Goal: Transaction & Acquisition: Book appointment/travel/reservation

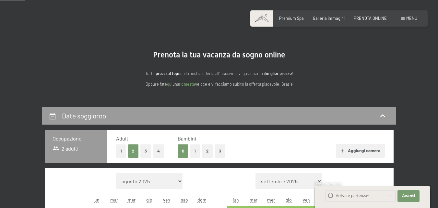
scroll to position [130, 0]
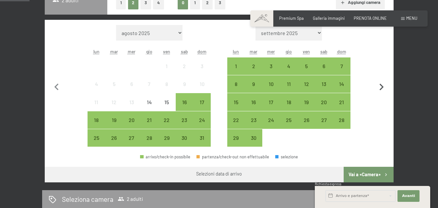
scroll to position [170, 0]
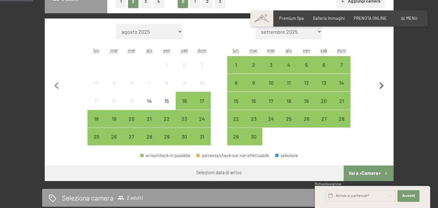
click at [383, 85] on icon "button" at bounding box center [382, 86] width 14 height 14
select select "[DATE]"
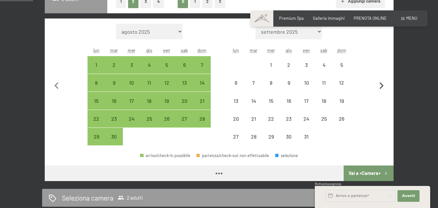
click at [383, 85] on icon "button" at bounding box center [382, 86] width 14 height 14
select select "[DATE]"
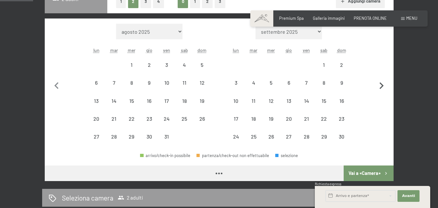
select select "[DATE]"
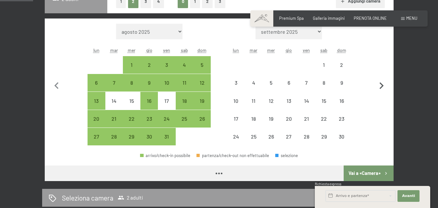
click at [383, 85] on icon "button" at bounding box center [382, 86] width 14 height 14
select select "[DATE]"
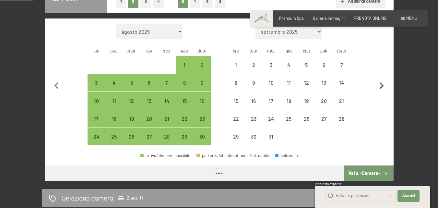
click at [383, 85] on icon "button" at bounding box center [382, 86] width 14 height 14
select select "[DATE]"
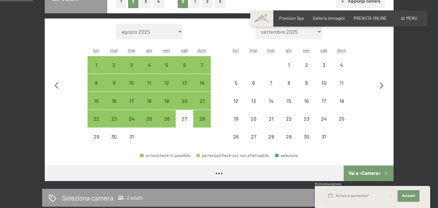
select select "[DATE]"
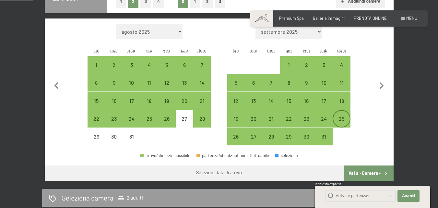
click at [343, 118] on div "25" at bounding box center [341, 124] width 16 height 16
select select "[DATE]"
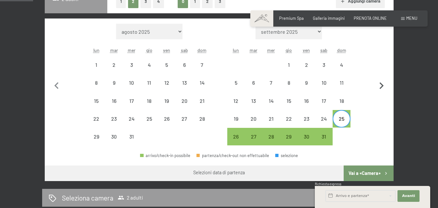
click at [381, 85] on icon "button" at bounding box center [381, 85] width 4 height 7
select select "[DATE]"
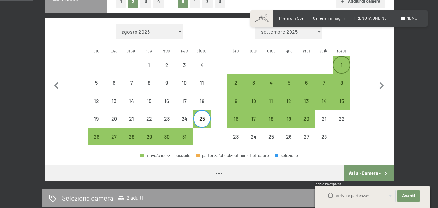
click at [345, 65] on div "1" at bounding box center [341, 70] width 16 height 16
select select "[DATE]"
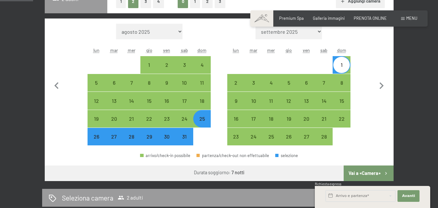
click at [380, 175] on button "Vai a «Camera»" at bounding box center [368, 173] width 50 height 16
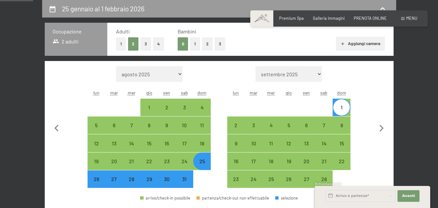
select select "[DATE]"
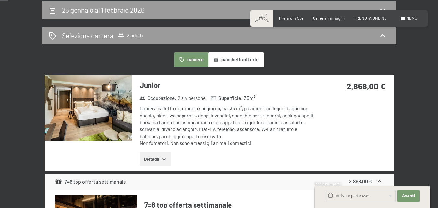
scroll to position [63, 0]
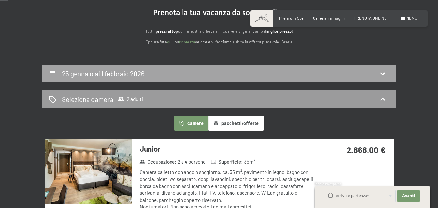
click at [378, 76] on div "25 gennaio al 1 febbraio 2026" at bounding box center [219, 73] width 341 height 9
select select "[DATE]"
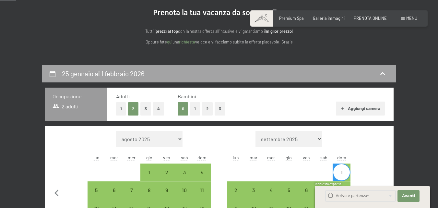
scroll to position [128, 0]
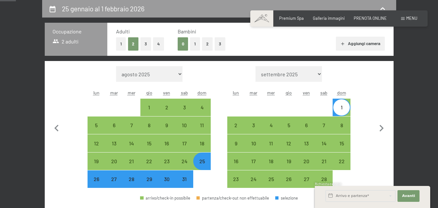
click at [194, 47] on div "Occupazione 2 adulti Adulti 1 2 3 4 Bambini 0 1 2 3 Aggiungi camera Mese/anno a…" at bounding box center [219, 123] width 349 height 201
click at [196, 42] on button "1" at bounding box center [195, 43] width 10 height 13
select select "[DATE]"
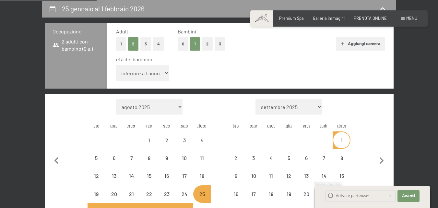
select select "[DATE]"
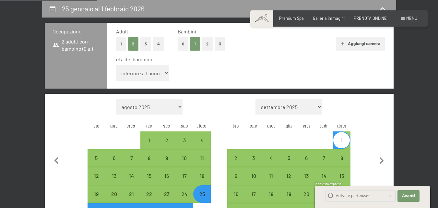
click at [136, 74] on select "inferiore a 1 anno 1 anno 2 anni 3 anni 4 anni 5 anni 6 anni 7 anni 8 anni 9 an…" at bounding box center [142, 73] width 53 height 16
select select "11"
click at [116, 65] on select "inferiore a 1 anno 1 anno 2 anni 3 anni 4 anni 5 anni 6 anni 7 anni 8 anni 9 an…" at bounding box center [142, 73] width 53 height 16
select select "[DATE]"
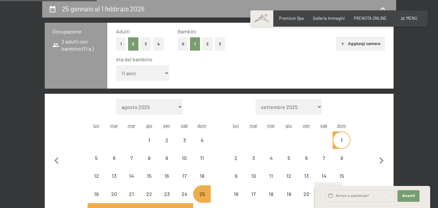
select select "[DATE]"
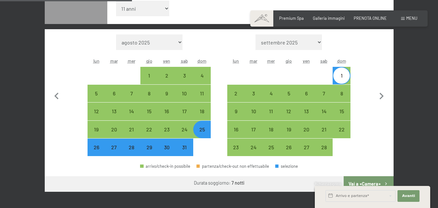
scroll to position [193, 0]
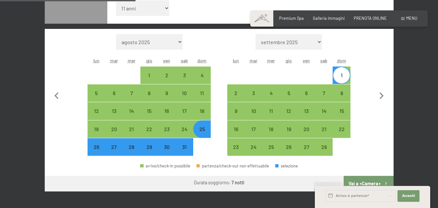
click at [362, 179] on button "Vai a «Camera»" at bounding box center [368, 184] width 50 height 16
select select "[DATE]"
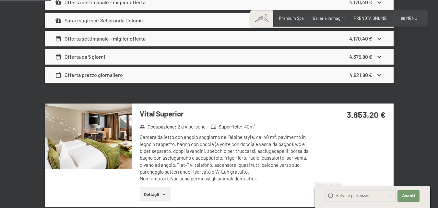
scroll to position [484, 0]
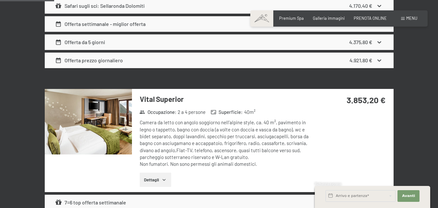
click at [359, 109] on div "3.853,20 €" at bounding box center [354, 108] width 78 height 38
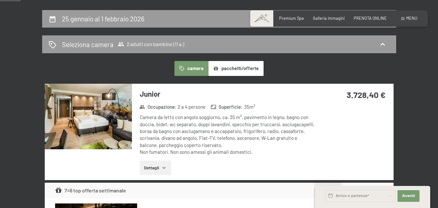
scroll to position [63, 0]
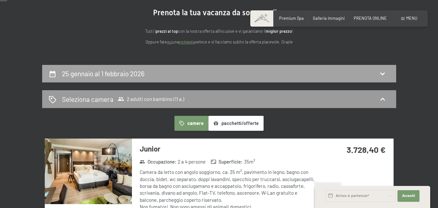
click at [384, 72] on icon at bounding box center [382, 74] width 8 height 8
select select "11"
select select "[DATE]"
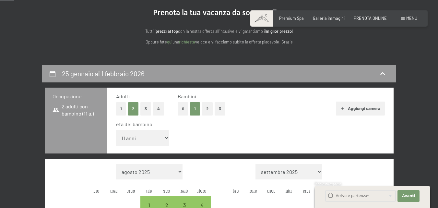
scroll to position [128, 0]
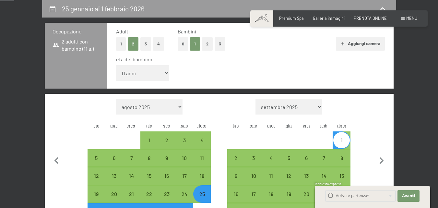
click at [343, 145] on div "1" at bounding box center [341, 145] width 16 height 16
select select "[DATE]"
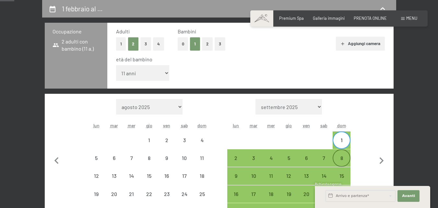
click at [342, 162] on div "8" at bounding box center [341, 163] width 16 height 16
select select "[DATE]"
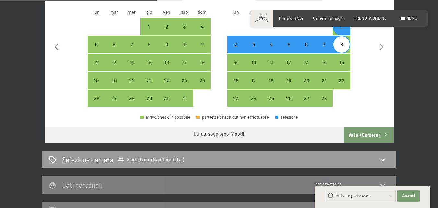
scroll to position [258, 0]
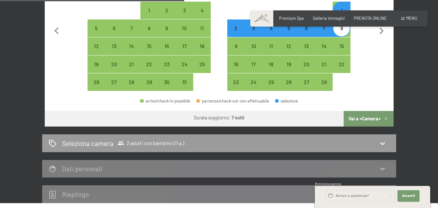
click at [366, 123] on button "Vai a «Camera»" at bounding box center [368, 119] width 50 height 16
select select "[DATE]"
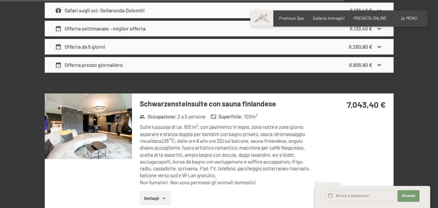
scroll to position [2711, 0]
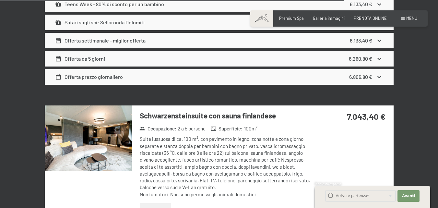
click at [105, 141] on img at bounding box center [88, 137] width 87 height 65
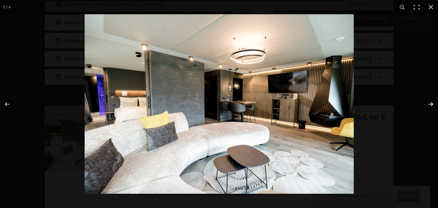
click at [431, 104] on button "button" at bounding box center [426, 104] width 23 height 32
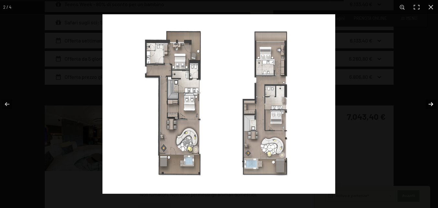
click at [431, 104] on button "button" at bounding box center [426, 104] width 23 height 32
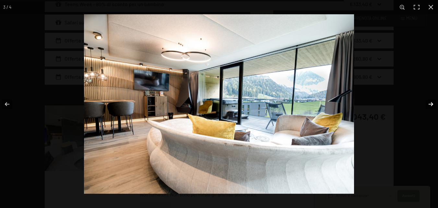
click at [430, 104] on button "button" at bounding box center [426, 104] width 23 height 32
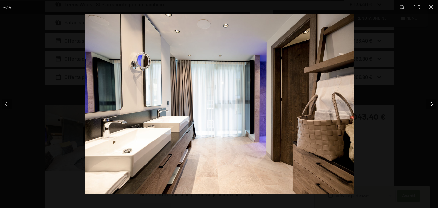
click at [430, 103] on button "button" at bounding box center [426, 104] width 23 height 32
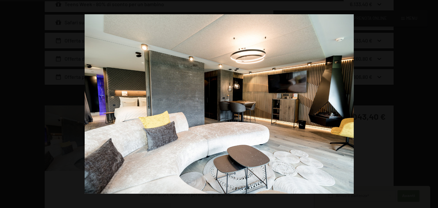
click at [430, 103] on button "button" at bounding box center [426, 104] width 23 height 32
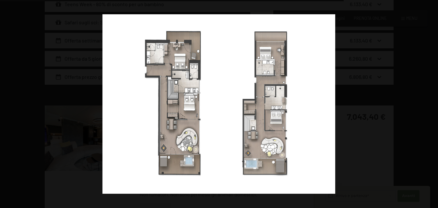
click at [430, 103] on button "button" at bounding box center [426, 104] width 23 height 32
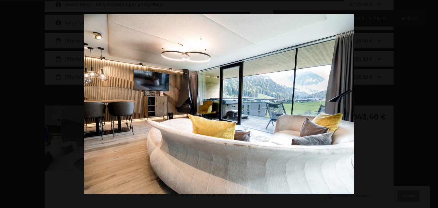
click at [430, 103] on button "button" at bounding box center [426, 104] width 23 height 32
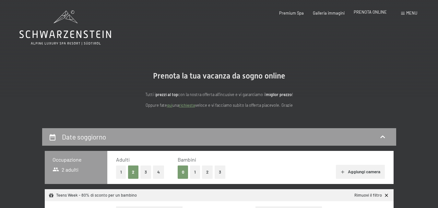
click at [370, 14] on span "PRENOTA ONLINE" at bounding box center [369, 11] width 33 height 5
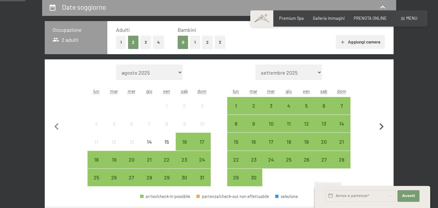
click at [382, 128] on icon "button" at bounding box center [382, 127] width 14 height 14
select select "[DATE]"
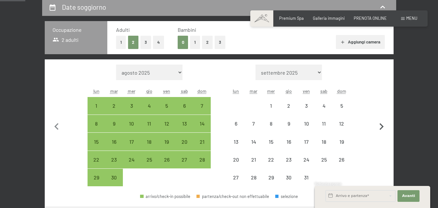
click at [382, 128] on icon "button" at bounding box center [382, 127] width 14 height 14
select select "[DATE]"
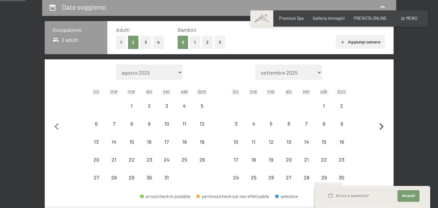
select select "[DATE]"
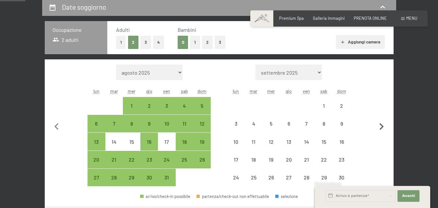
click at [382, 128] on icon "button" at bounding box center [382, 127] width 14 height 14
select select "[DATE]"
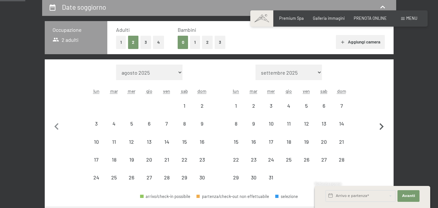
select select "[DATE]"
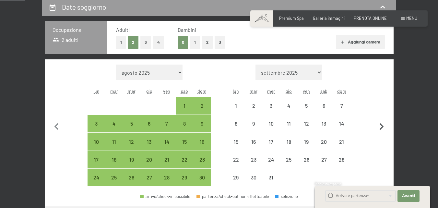
click at [382, 128] on icon "button" at bounding box center [382, 127] width 14 height 14
select select "[DATE]"
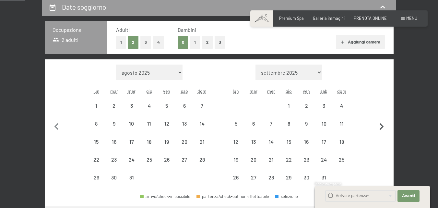
select select "[DATE]"
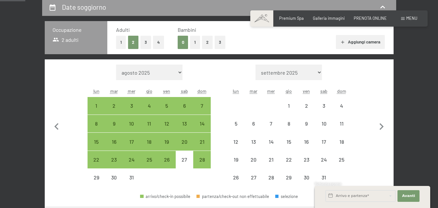
select select "[DATE]"
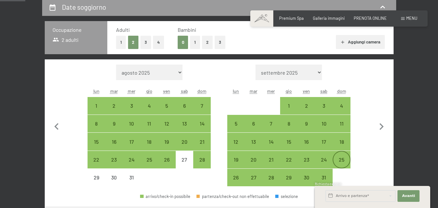
click at [345, 161] on div "25" at bounding box center [341, 165] width 16 height 16
select select "[DATE]"
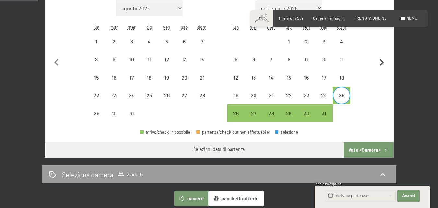
scroll to position [194, 0]
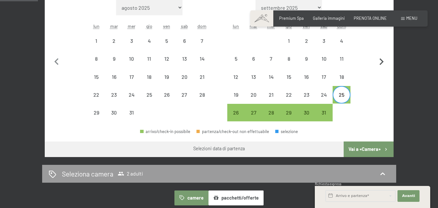
click at [382, 62] on icon "button" at bounding box center [381, 61] width 4 height 7
select select "[DATE]"
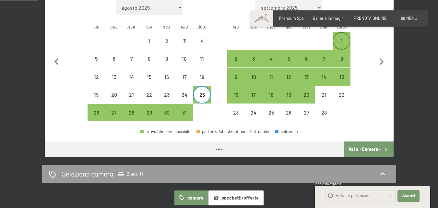
click at [342, 40] on div "1" at bounding box center [341, 46] width 16 height 16
select select "[DATE]"
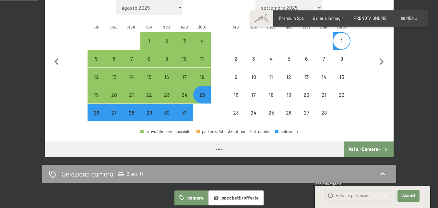
select select "[DATE]"
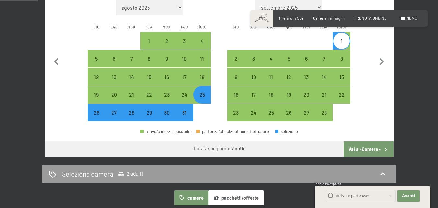
click at [365, 148] on button "Vai a «Camera»" at bounding box center [368, 149] width 50 height 16
select select "[DATE]"
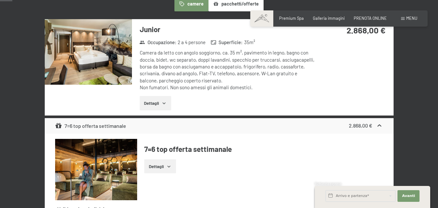
scroll to position [96, 0]
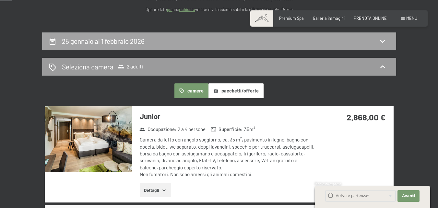
click at [383, 40] on icon at bounding box center [382, 41] width 8 height 8
select select "[DATE]"
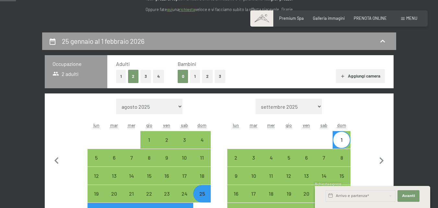
scroll to position [128, 0]
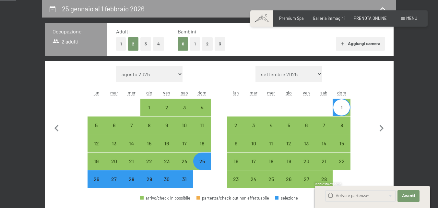
click at [193, 45] on button "1" at bounding box center [195, 43] width 10 height 13
select select "[DATE]"
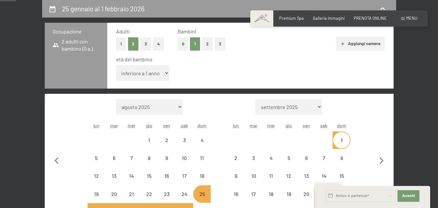
select select "[DATE]"
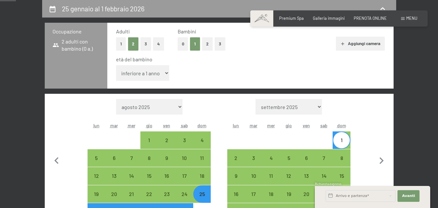
click at [149, 71] on select "inferiore a 1 anno 1 anno 2 anni 3 anni 4 anni 5 anni 6 anni 7 anni 8 anni 9 an…" at bounding box center [142, 73] width 53 height 16
select select "11"
click at [116, 65] on select "inferiore a 1 anno 1 anno 2 anni 3 anni 4 anni 5 anni 6 anni 7 anni 8 anni 9 an…" at bounding box center [142, 73] width 53 height 16
select select "[DATE]"
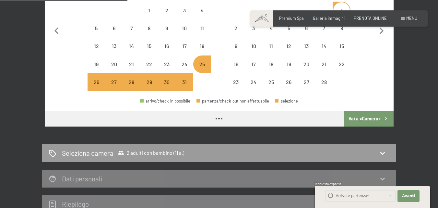
select select "[DATE]"
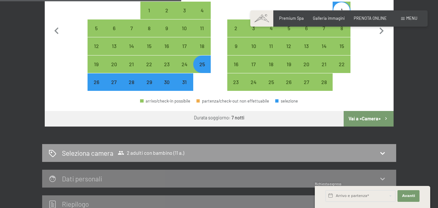
click at [359, 120] on button "Vai a «Camera»" at bounding box center [368, 119] width 50 height 16
select select "[DATE]"
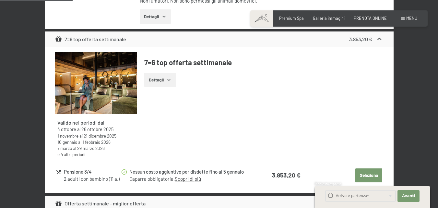
scroll to position [679, 0]
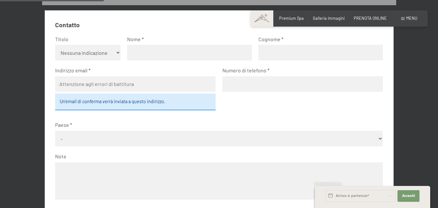
scroll to position [193, 0]
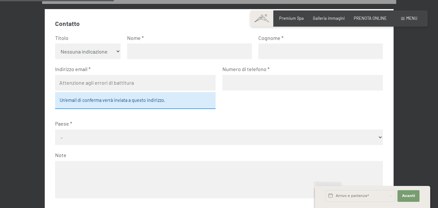
click at [88, 53] on select "Nessuna indicazione Sig.ra Sig." at bounding box center [87, 51] width 65 height 16
select select "m"
click at [55, 43] on select "Nessuna indicazione Sig.ra Sig." at bounding box center [87, 51] width 65 height 16
click at [152, 49] on input "text" at bounding box center [189, 51] width 124 height 16
type input "[PERSON_NAME]"
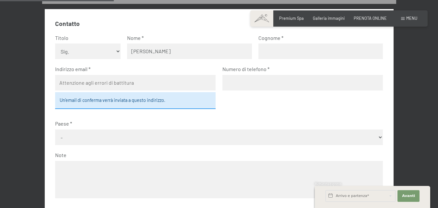
click at [278, 50] on input "text" at bounding box center [320, 51] width 124 height 16
type input "[PERSON_NAME]"
click at [160, 86] on input "email" at bounding box center [135, 83] width 161 height 16
type input "[EMAIL_ADDRESS][DOMAIN_NAME]"
click at [238, 86] on input "tel" at bounding box center [302, 83] width 161 height 16
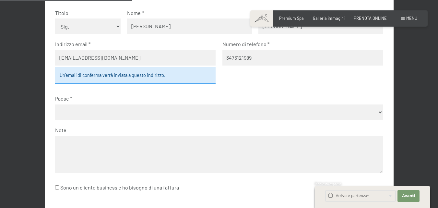
scroll to position [225, 0]
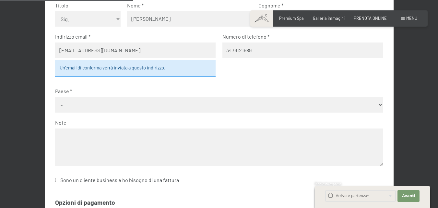
type input "3476121989"
click at [150, 101] on select "- [GEOGRAPHIC_DATA] [GEOGRAPHIC_DATA] [GEOGRAPHIC_DATA] [GEOGRAPHIC_DATA] [GEOG…" at bounding box center [219, 105] width 328 height 16
select select "ITA"
click at [55, 97] on select "- [GEOGRAPHIC_DATA] [GEOGRAPHIC_DATA] [GEOGRAPHIC_DATA] [GEOGRAPHIC_DATA] [GEOG…" at bounding box center [219, 105] width 328 height 16
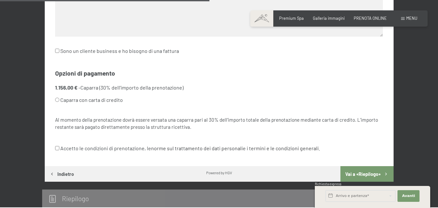
scroll to position [355, 0]
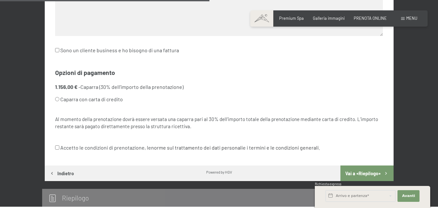
click at [58, 98] on input "Caparra con carta di credito" at bounding box center [57, 99] width 4 height 4
radio input "true"
click at [58, 146] on input "Accetto le condizioni di prenotazione, le norme sul trattamento dei dati person…" at bounding box center [57, 147] width 4 height 4
checkbox input "true"
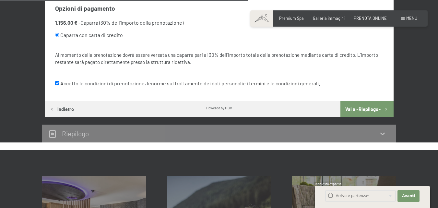
scroll to position [420, 0]
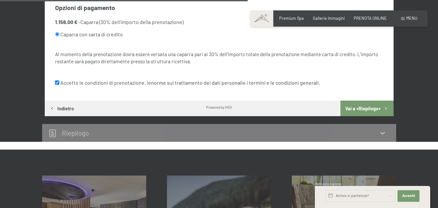
click at [361, 109] on button "Vai a «Riepilogo»" at bounding box center [366, 108] width 53 height 16
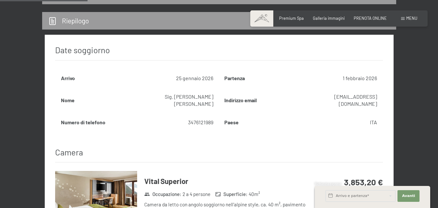
scroll to position [193, 0]
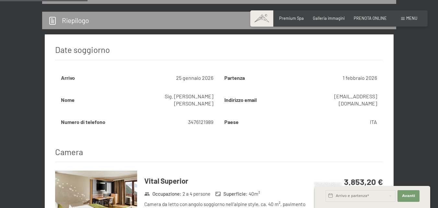
click at [297, 44] on h3 "Date soggiorno" at bounding box center [219, 50] width 328 height 20
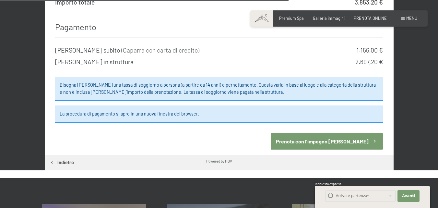
scroll to position [744, 0]
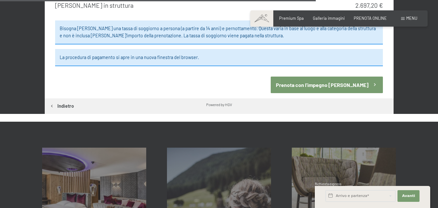
click at [338, 79] on button "Prenota con l’impegno [PERSON_NAME]" at bounding box center [327, 84] width 112 height 17
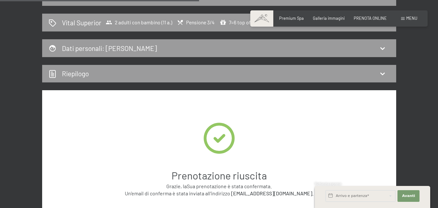
scroll to position [96, 0]
